Goal: Task Accomplishment & Management: Manage account settings

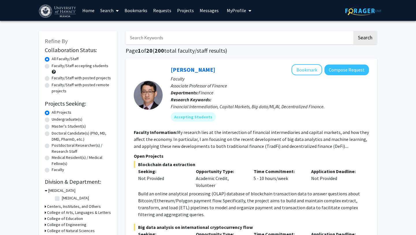
click at [204, 8] on link "Messages" at bounding box center [209, 10] width 25 height 20
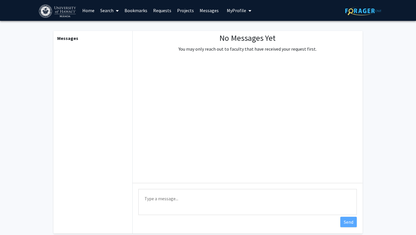
click at [148, 13] on link "Bookmarks" at bounding box center [136, 10] width 29 height 20
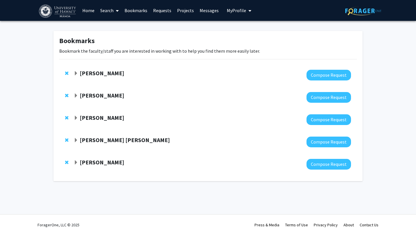
click at [111, 76] on strong "[PERSON_NAME]" at bounding box center [102, 72] width 45 height 7
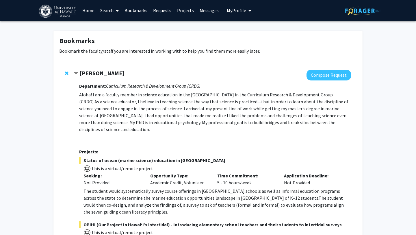
click at [111, 76] on strong "[PERSON_NAME]" at bounding box center [102, 72] width 45 height 7
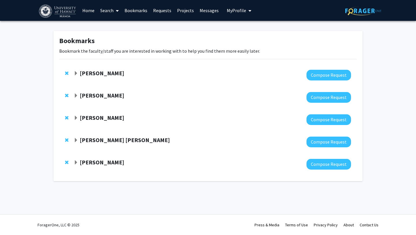
click at [108, 101] on div at bounding box center [213, 97] width 278 height 11
click at [106, 96] on strong "[PERSON_NAME]" at bounding box center [102, 95] width 45 height 7
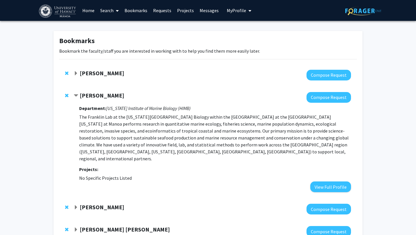
click at [93, 12] on link "Home" at bounding box center [89, 10] width 18 height 20
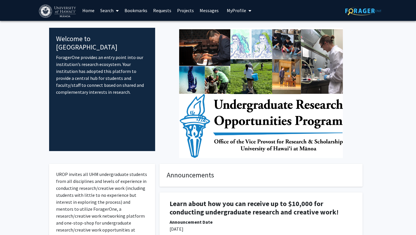
click at [109, 12] on link "Search" at bounding box center [109, 10] width 24 height 20
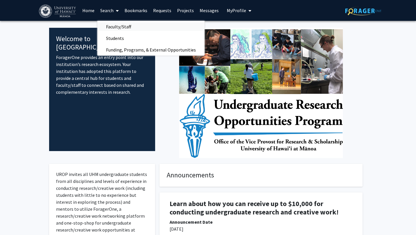
click at [119, 24] on span "Faculty/Staff" at bounding box center [118, 27] width 42 height 12
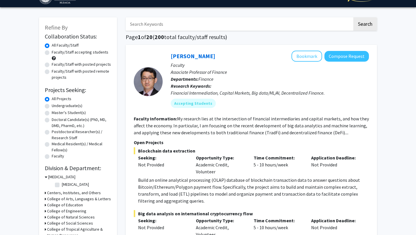
scroll to position [15, 0]
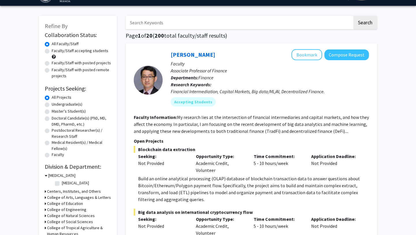
click at [77, 104] on label "Undergraduate(s)" at bounding box center [67, 104] width 31 height 6
click at [56, 104] on input "Undergraduate(s)" at bounding box center [54, 103] width 4 height 4
radio input "true"
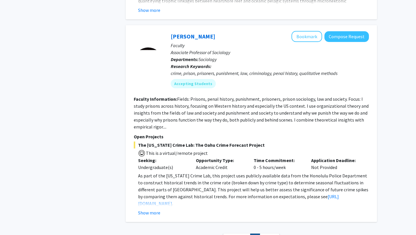
scroll to position [2259, 0]
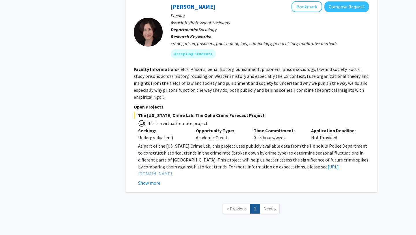
click at [267, 206] on span "Next »" at bounding box center [270, 209] width 12 height 6
click at [242, 198] on nav "« Previous 1 Next »" at bounding box center [252, 209] width 252 height 23
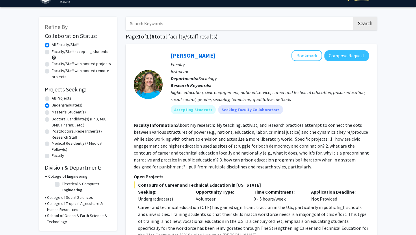
scroll to position [0, 0]
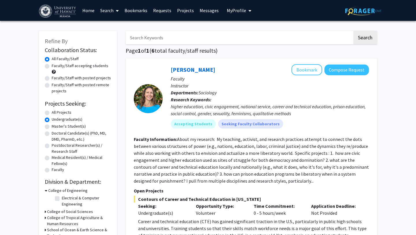
click at [68, 112] on label "All Projects" at bounding box center [62, 112] width 20 height 6
click at [56, 112] on input "All Projects" at bounding box center [54, 111] width 4 height 4
radio input "true"
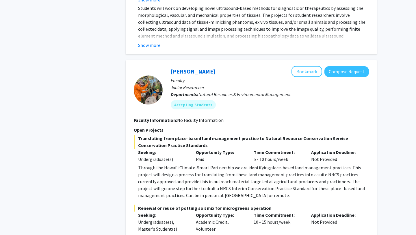
scroll to position [1316, 0]
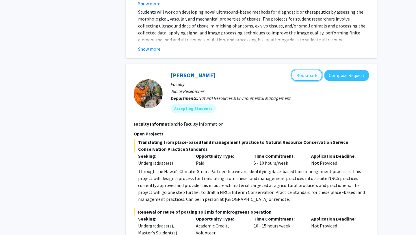
click at [301, 70] on button "Bookmark" at bounding box center [307, 75] width 31 height 11
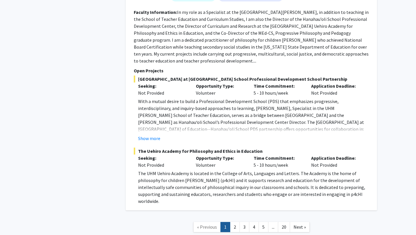
scroll to position [3451, 0]
click at [305, 221] on link "Next »" at bounding box center [300, 226] width 20 height 10
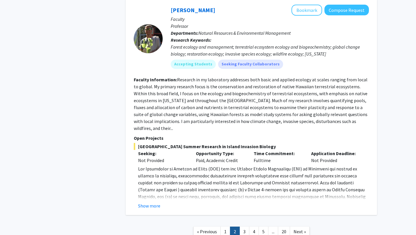
scroll to position [1750, 0]
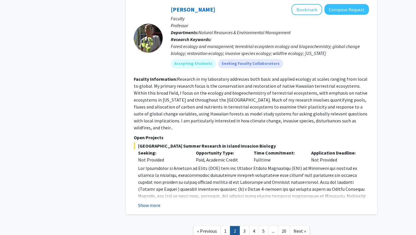
click at [153, 202] on button "Show more" at bounding box center [149, 205] width 22 height 7
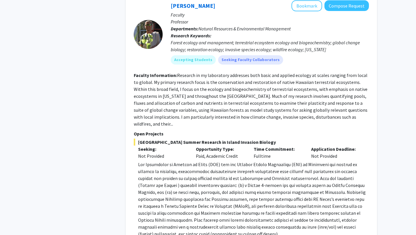
scroll to position [1744, 0]
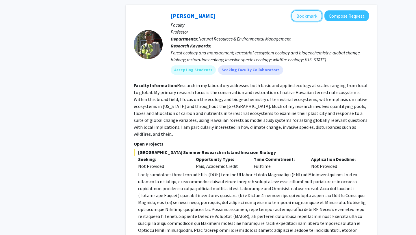
click at [301, 10] on button "Bookmark" at bounding box center [307, 15] width 31 height 11
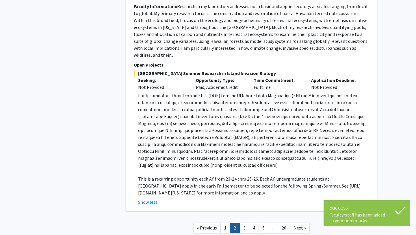
scroll to position [1842, 0]
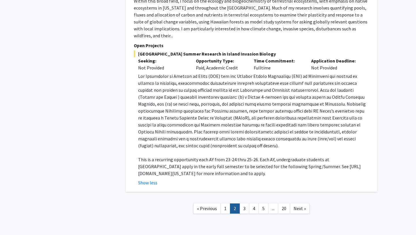
click at [297, 197] on nav "« Previous 1 2 3 4 5 ... 20 Next »" at bounding box center [252, 208] width 252 height 23
click at [299, 205] on span "Next »" at bounding box center [300, 208] width 12 height 6
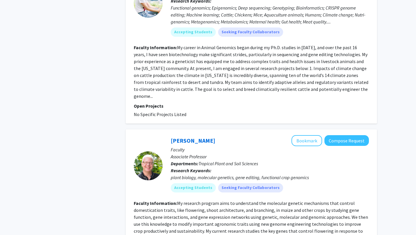
scroll to position [1420, 0]
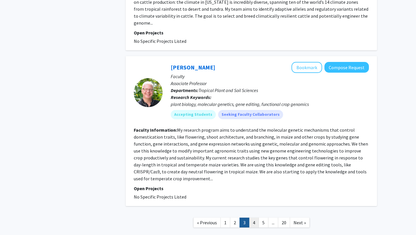
click at [257, 217] on link "4" at bounding box center [254, 222] width 10 height 10
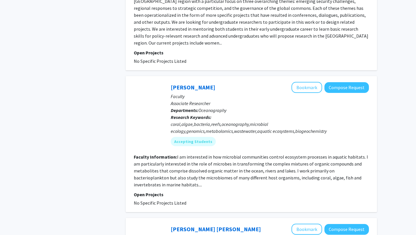
scroll to position [943, 0]
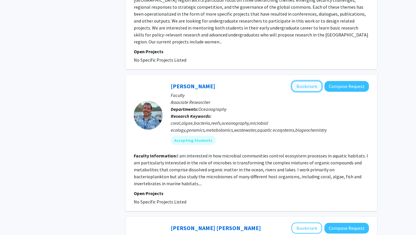
click at [309, 81] on button "Bookmark" at bounding box center [307, 86] width 31 height 11
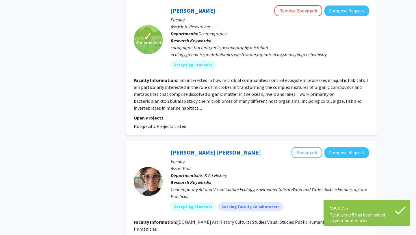
scroll to position [984, 0]
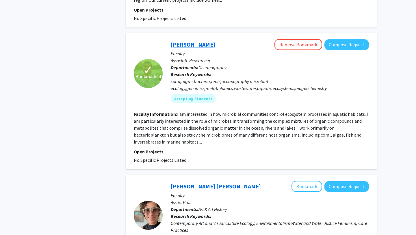
click at [193, 41] on link "[PERSON_NAME]" at bounding box center [193, 44] width 45 height 7
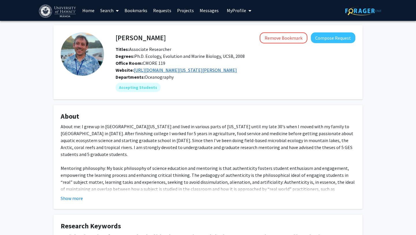
click at [169, 71] on link "[URL][DOMAIN_NAME][US_STATE][PERSON_NAME]" at bounding box center [185, 70] width 103 height 6
click at [231, 13] on span "My Profile" at bounding box center [236, 11] width 19 height 6
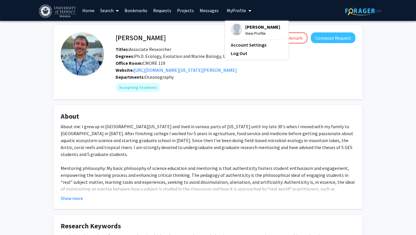
click at [241, 32] on div "[PERSON_NAME] View Profile" at bounding box center [255, 30] width 49 height 13
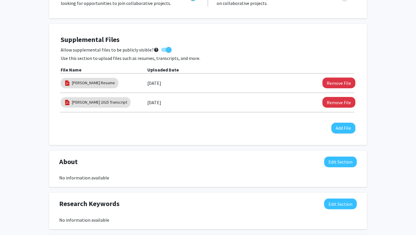
scroll to position [148, 0]
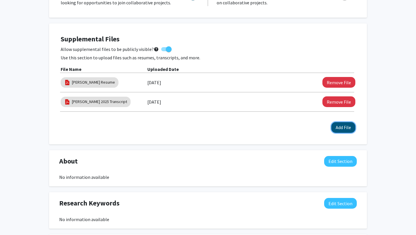
click at [343, 128] on button "Add File" at bounding box center [344, 127] width 24 height 11
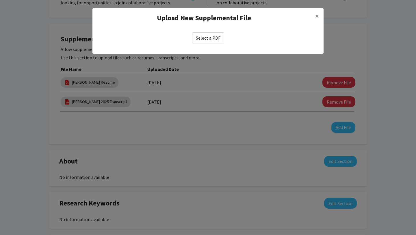
click at [211, 41] on label "Select a PDF" at bounding box center [208, 37] width 32 height 11
click at [0, 0] on input "Select a PDF" at bounding box center [0, 0] width 0 height 0
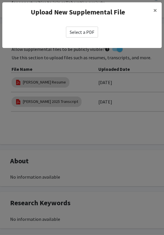
click at [94, 34] on label "Select a PDF" at bounding box center [82, 32] width 32 height 11
click at [0, 0] on input "Select a PDF" at bounding box center [0, 0] width 0 height 0
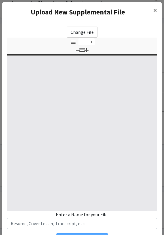
select select "custom"
type input "0"
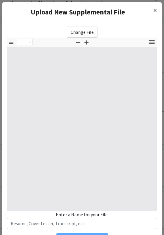
select select "custom"
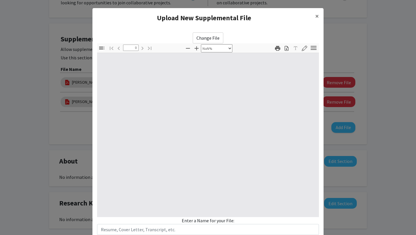
type input "1"
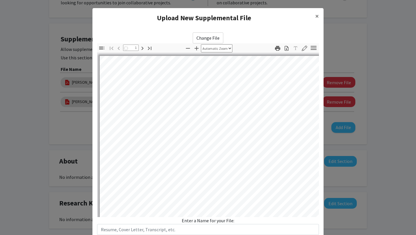
select select "auto"
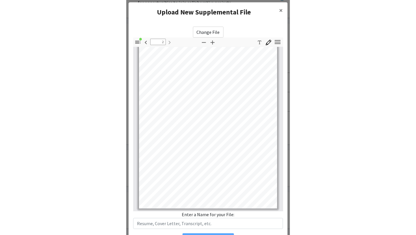
scroll to position [306, 0]
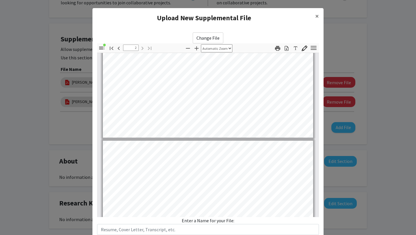
type input "1"
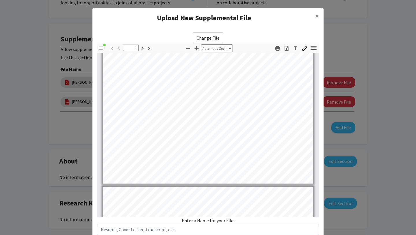
scroll to position [84, 0]
click at [306, 49] on icon "button" at bounding box center [305, 48] width 6 height 6
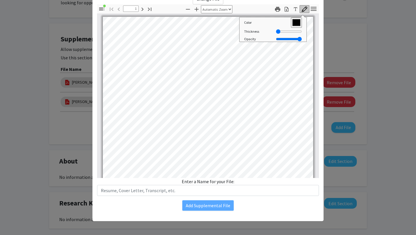
scroll to position [0, 0]
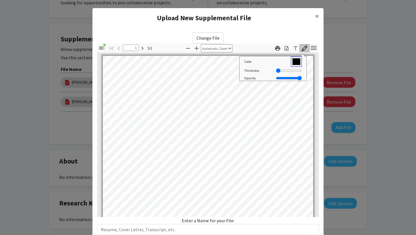
click at [296, 63] on input "#000000" at bounding box center [296, 61] width 11 height 10
type input "#ffffff"
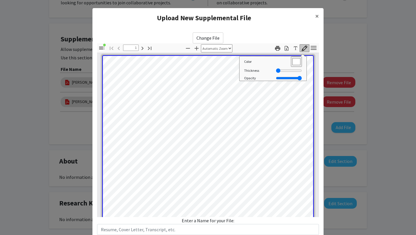
click at [262, 71] on div "Toggle Sidebar Find Go to First Page Previous 1 of 2 Next Go to Last Page Zoom …" at bounding box center [208, 129] width 222 height 173
click at [306, 49] on icon "button" at bounding box center [305, 48] width 6 height 6
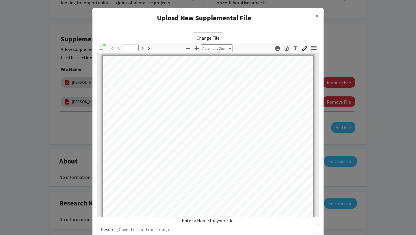
click at [305, 52] on div "Text Draw" at bounding box center [300, 48] width 18 height 10
click at [303, 49] on icon "button" at bounding box center [305, 48] width 6 height 6
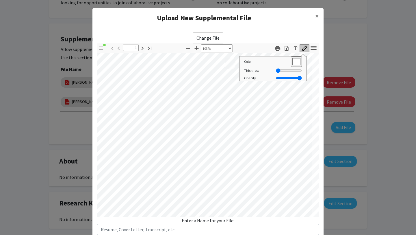
select select "custom"
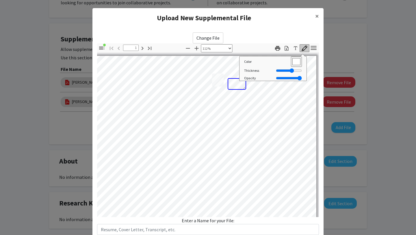
drag, startPoint x: 278, startPoint y: 69, endPoint x: 292, endPoint y: 72, distance: 14.1
type input "13"
click at [292, 72] on input "Thickness" at bounding box center [289, 70] width 26 height 5
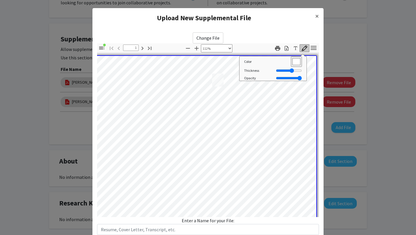
click at [265, 80] on div "Toggle Sidebar Find Go to First Page Previous 1 of 2 Next Go to Last Page Zoom …" at bounding box center [208, 129] width 222 height 173
click at [305, 49] on icon "button" at bounding box center [305, 48] width 6 height 6
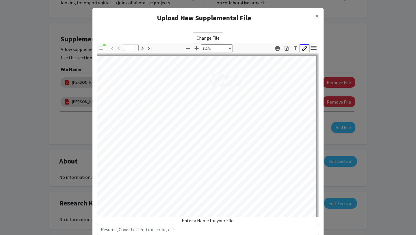
click at [305, 49] on icon "button" at bounding box center [305, 48] width 6 height 6
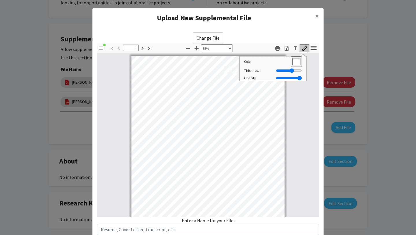
select select "custom"
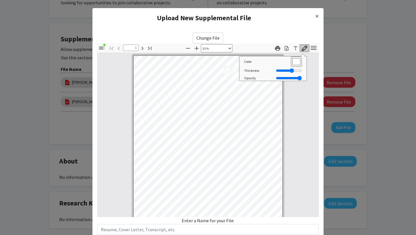
click at [303, 46] on icon "button" at bounding box center [305, 48] width 6 height 6
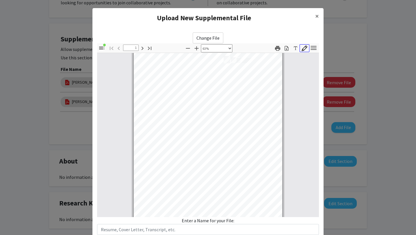
scroll to position [11, 0]
click at [140, 225] on input "text" at bounding box center [208, 229] width 222 height 11
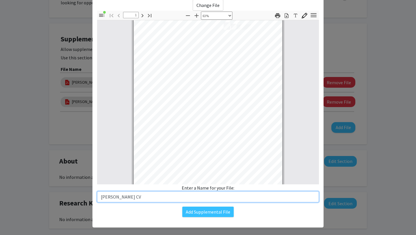
scroll to position [39, 0]
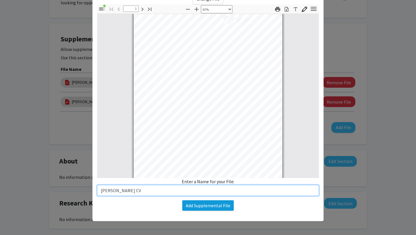
type input "[PERSON_NAME] CV"
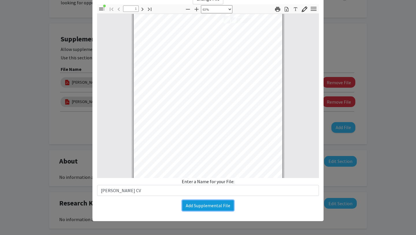
click at [206, 209] on button "Add Supplemental File" at bounding box center [207, 205] width 51 height 10
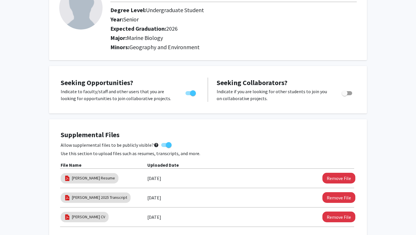
scroll to position [0, 0]
